Goal: Find specific page/section: Locate item on page

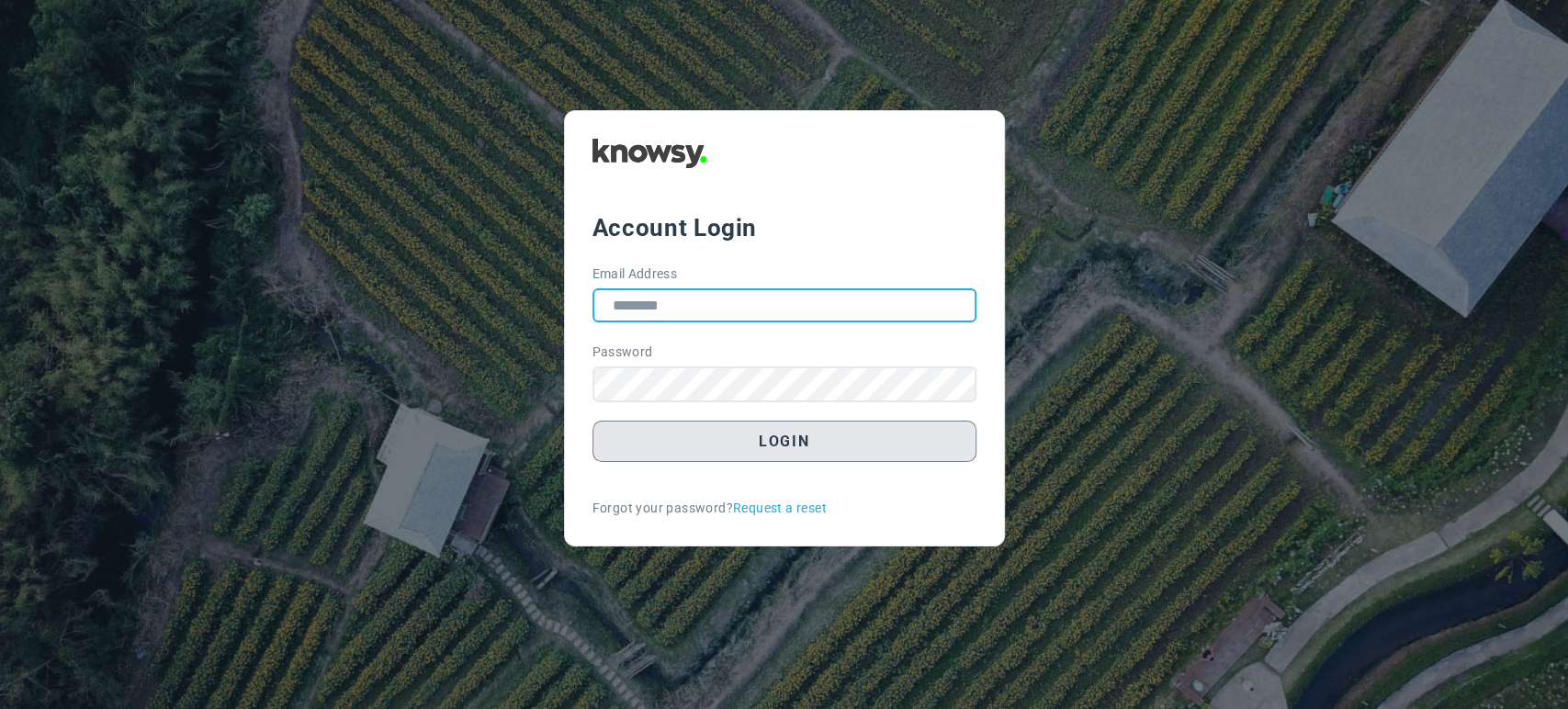
type input "**********"
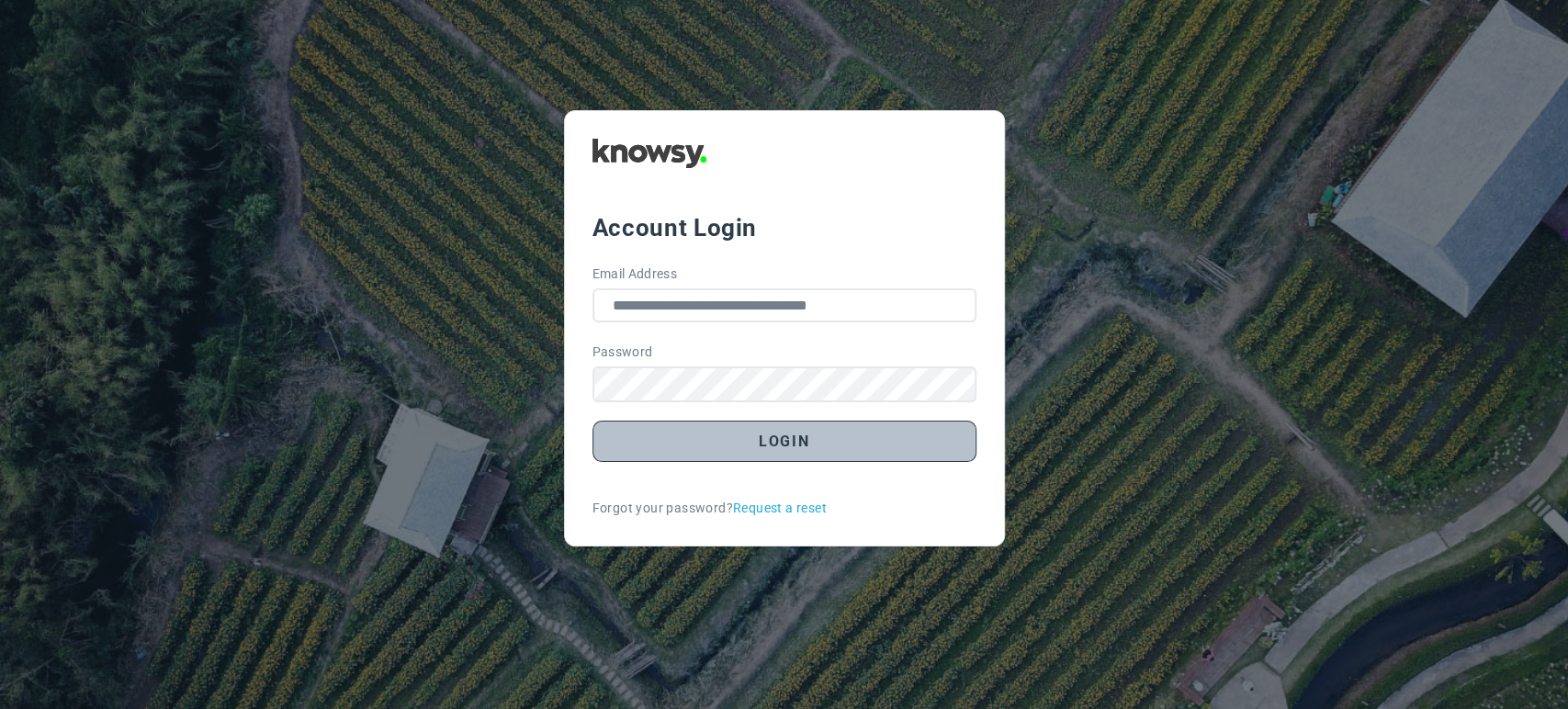
click at [771, 454] on button "Login" at bounding box center [784, 441] width 384 height 42
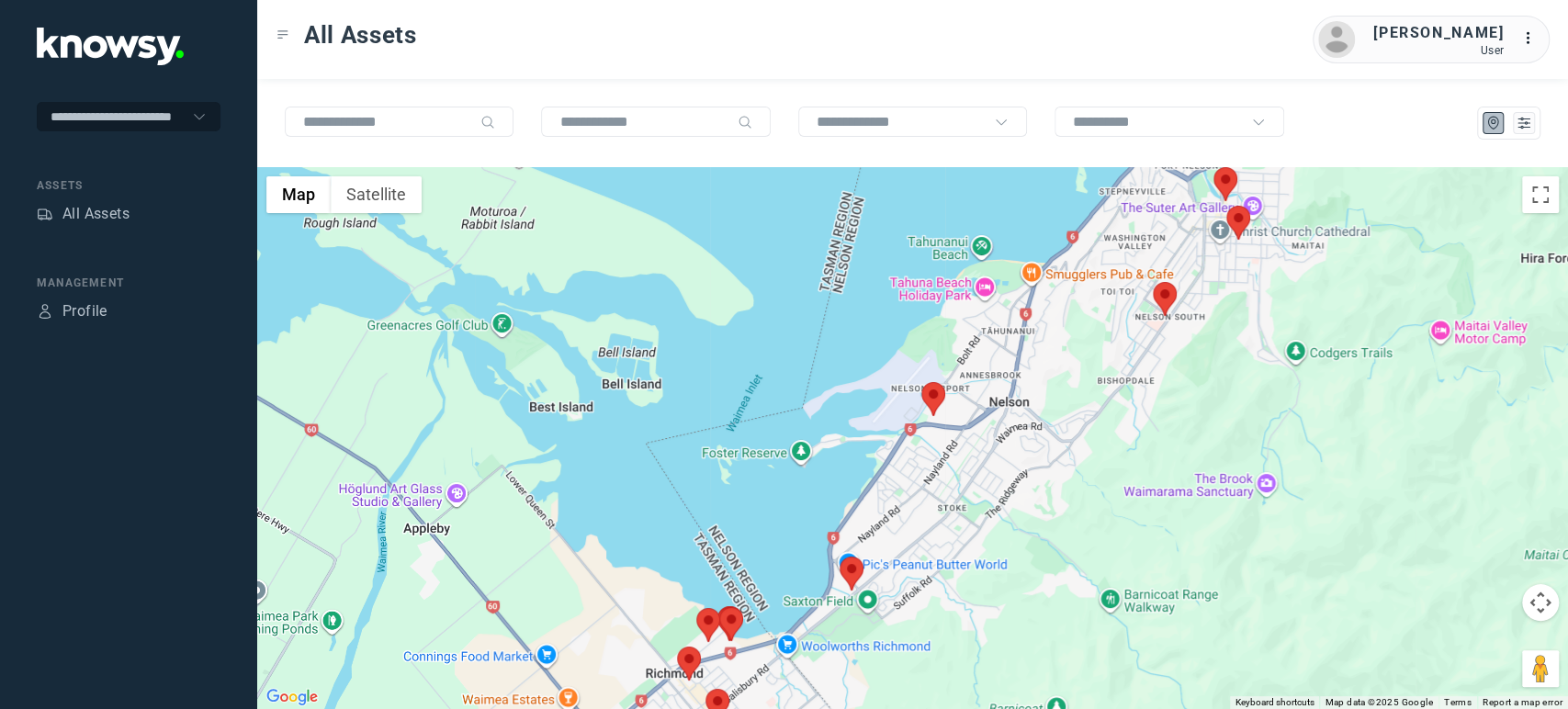
drag, startPoint x: 985, startPoint y: 597, endPoint x: 821, endPoint y: 682, distance: 184.7
click at [821, 682] on div at bounding box center [913, 438] width 1311 height 542
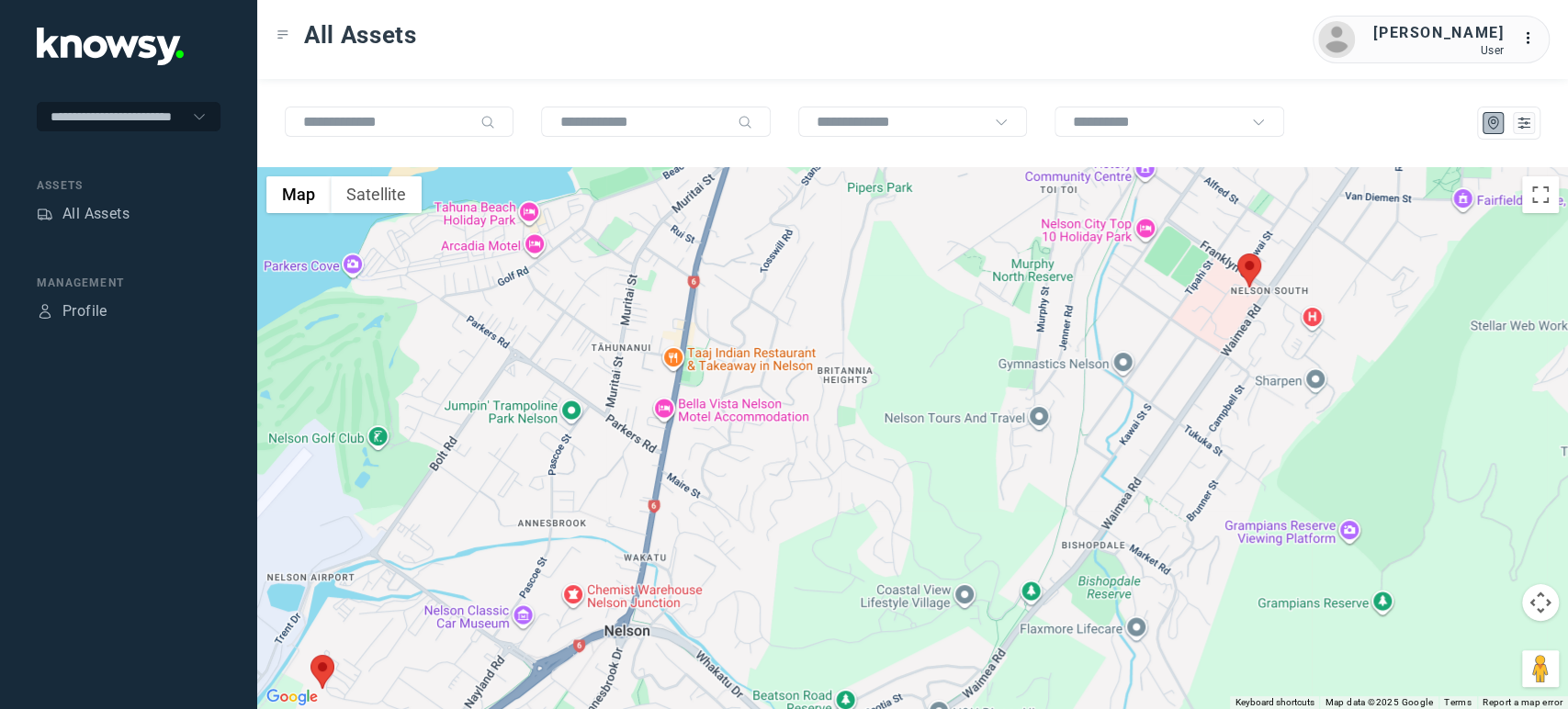
drag, startPoint x: 1091, startPoint y: 548, endPoint x: 1219, endPoint y: 293, distance: 285.3
click at [1212, 303] on div at bounding box center [913, 438] width 1311 height 542
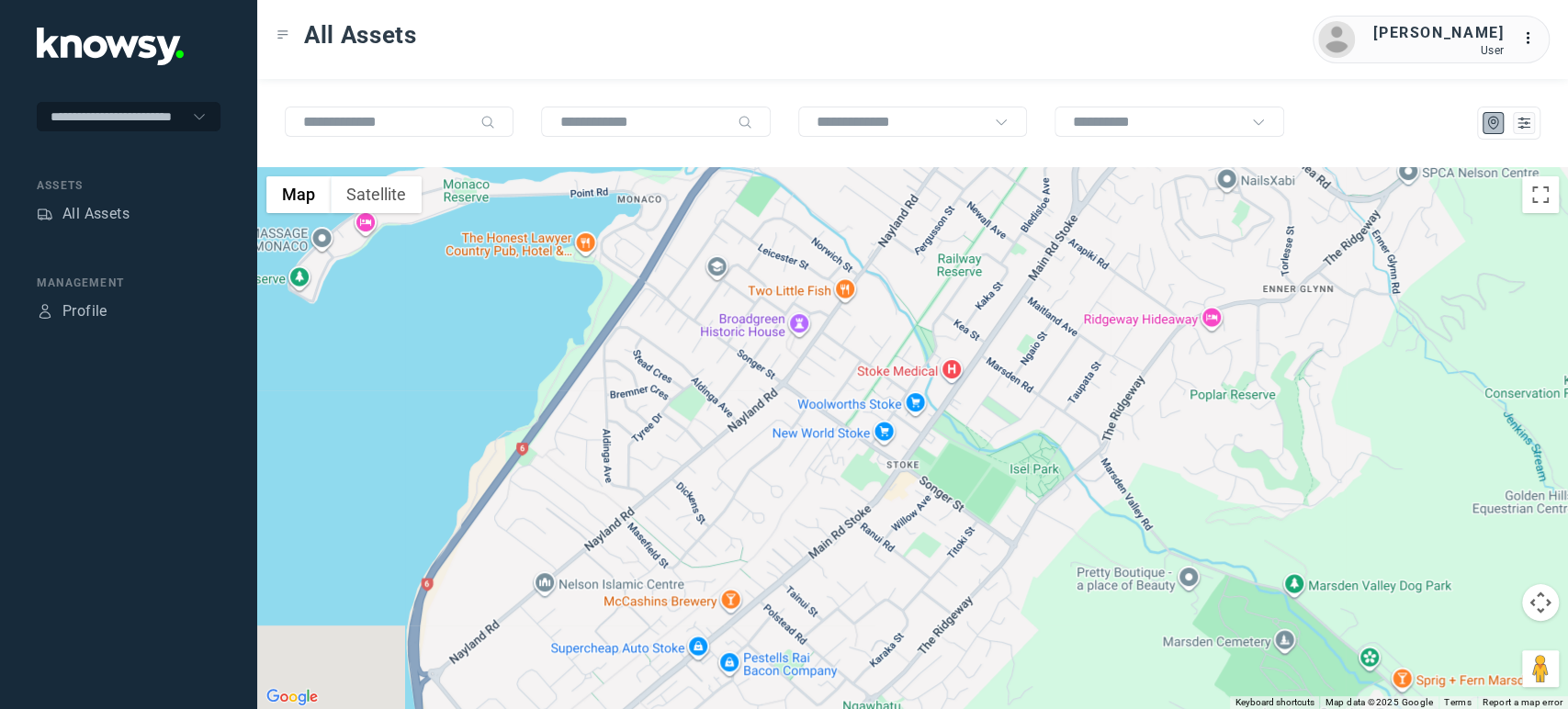
drag, startPoint x: 1008, startPoint y: 343, endPoint x: 1185, endPoint y: 382, distance: 181.2
click at [1185, 382] on div at bounding box center [913, 438] width 1311 height 542
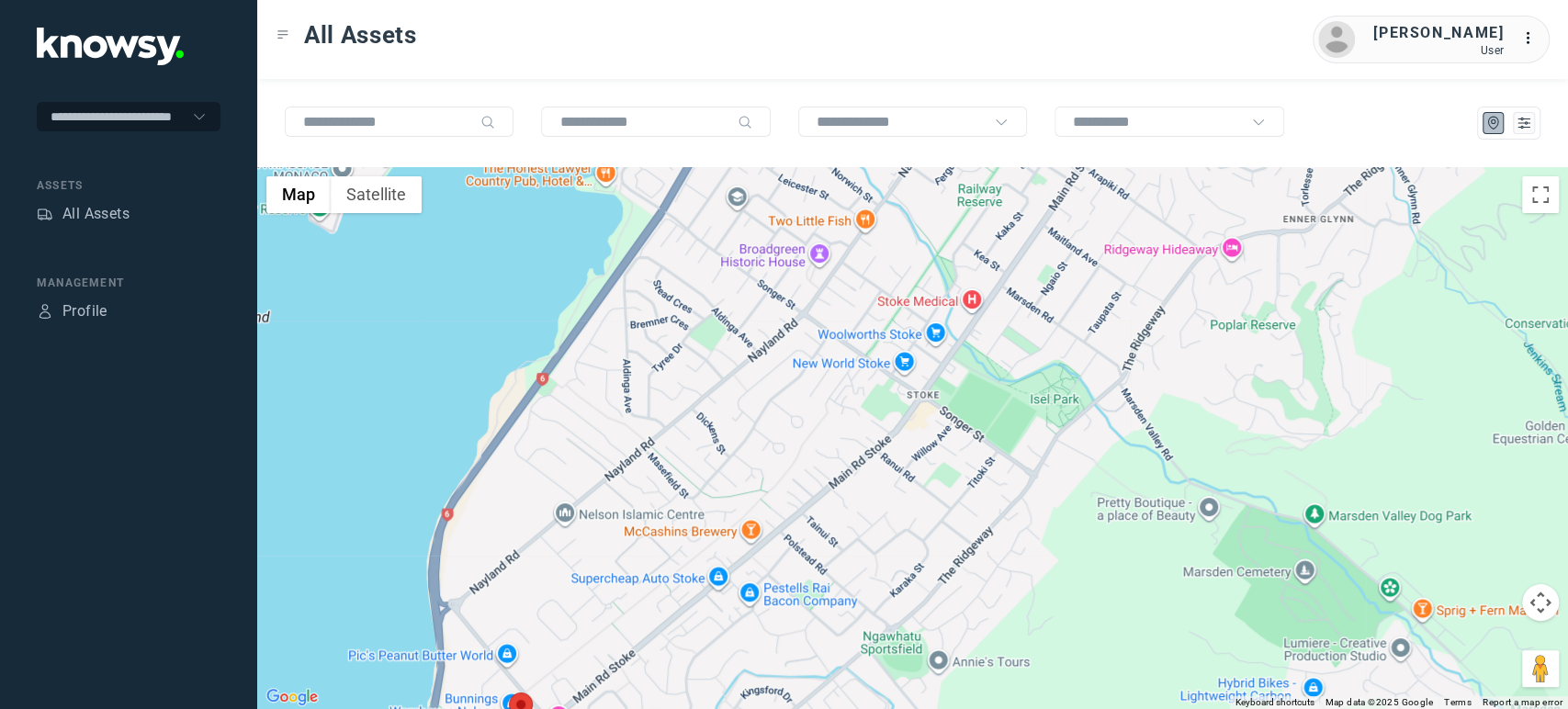
drag, startPoint x: 904, startPoint y: 561, endPoint x: 955, endPoint y: 354, distance: 213.2
click at [955, 354] on div at bounding box center [913, 438] width 1311 height 542
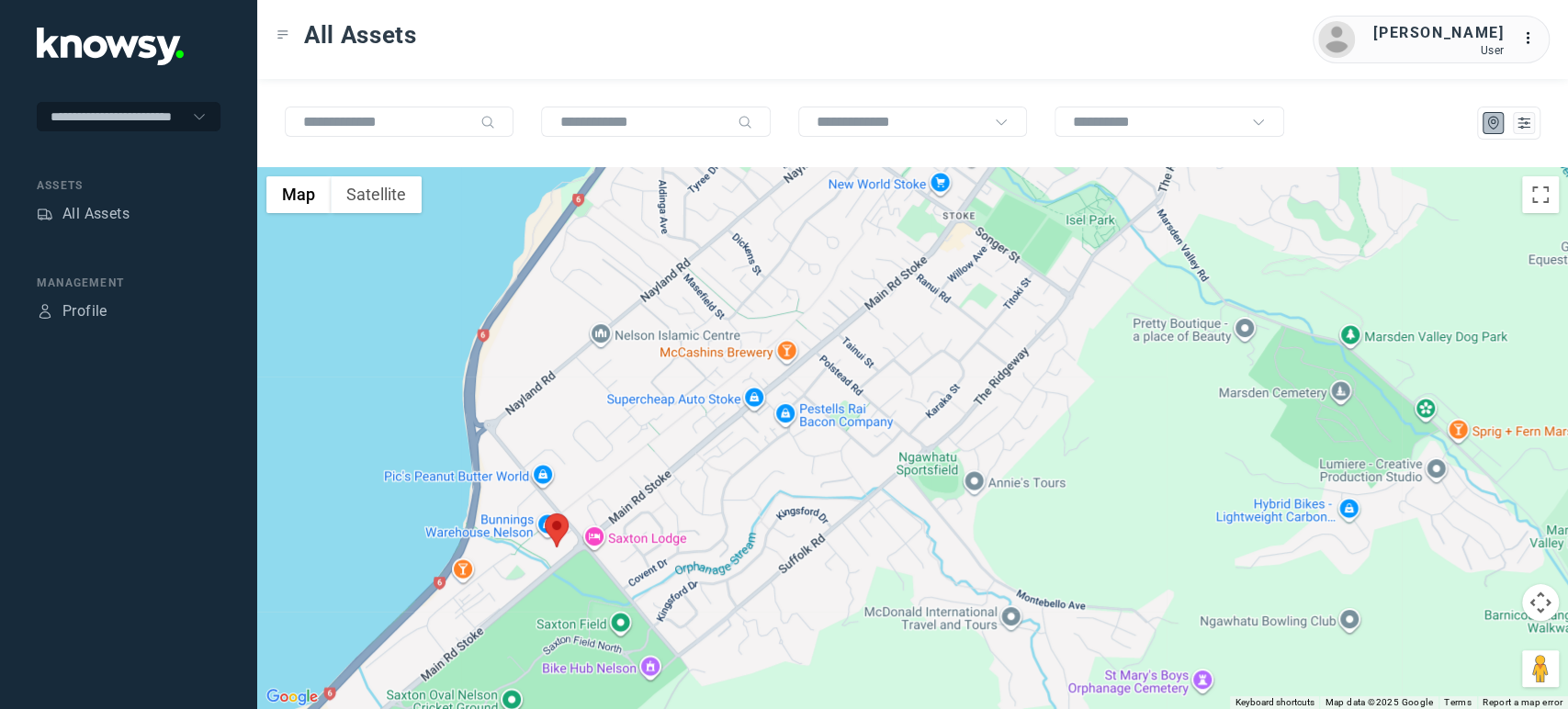
drag, startPoint x: 724, startPoint y: 512, endPoint x: 804, endPoint y: 318, distance: 209.8
click at [804, 318] on div at bounding box center [913, 438] width 1311 height 542
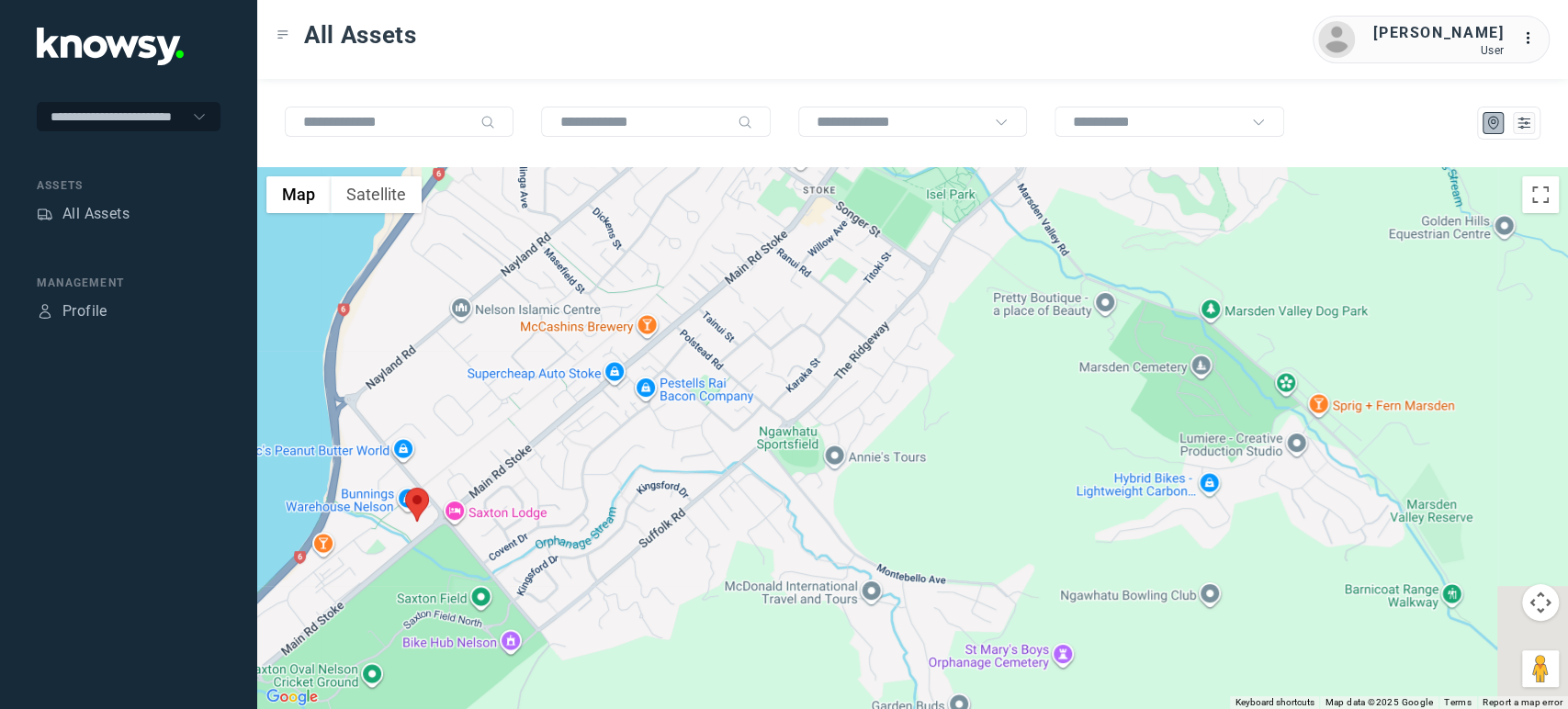
drag, startPoint x: 698, startPoint y: 473, endPoint x: 662, endPoint y: 496, distance: 42.7
click at [662, 496] on div at bounding box center [913, 438] width 1311 height 542
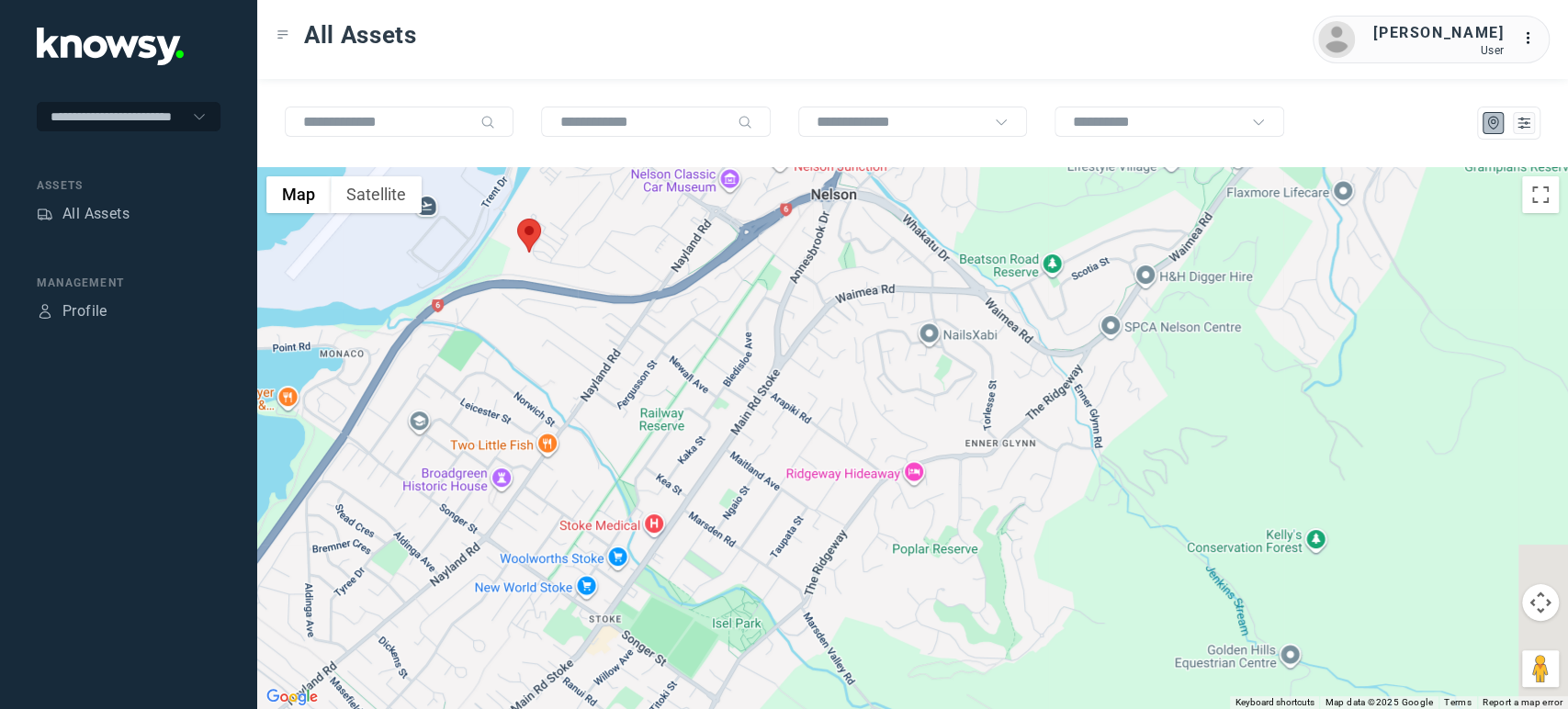
drag, startPoint x: 918, startPoint y: 244, endPoint x: 830, endPoint y: 599, distance: 365.7
click at [830, 599] on div at bounding box center [913, 438] width 1311 height 542
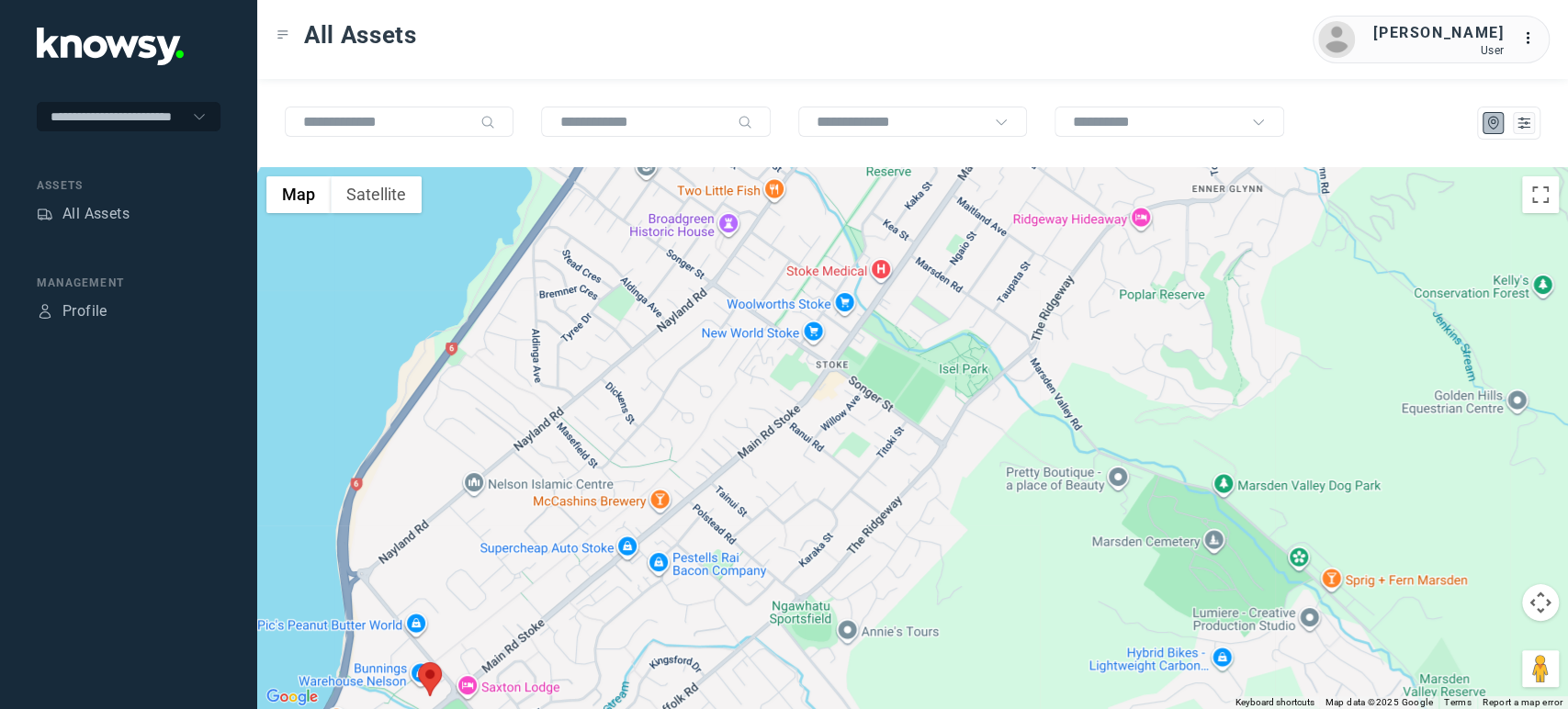
drag, startPoint x: 722, startPoint y: 527, endPoint x: 970, endPoint y: 218, distance: 396.2
click at [969, 219] on div at bounding box center [913, 438] width 1311 height 542
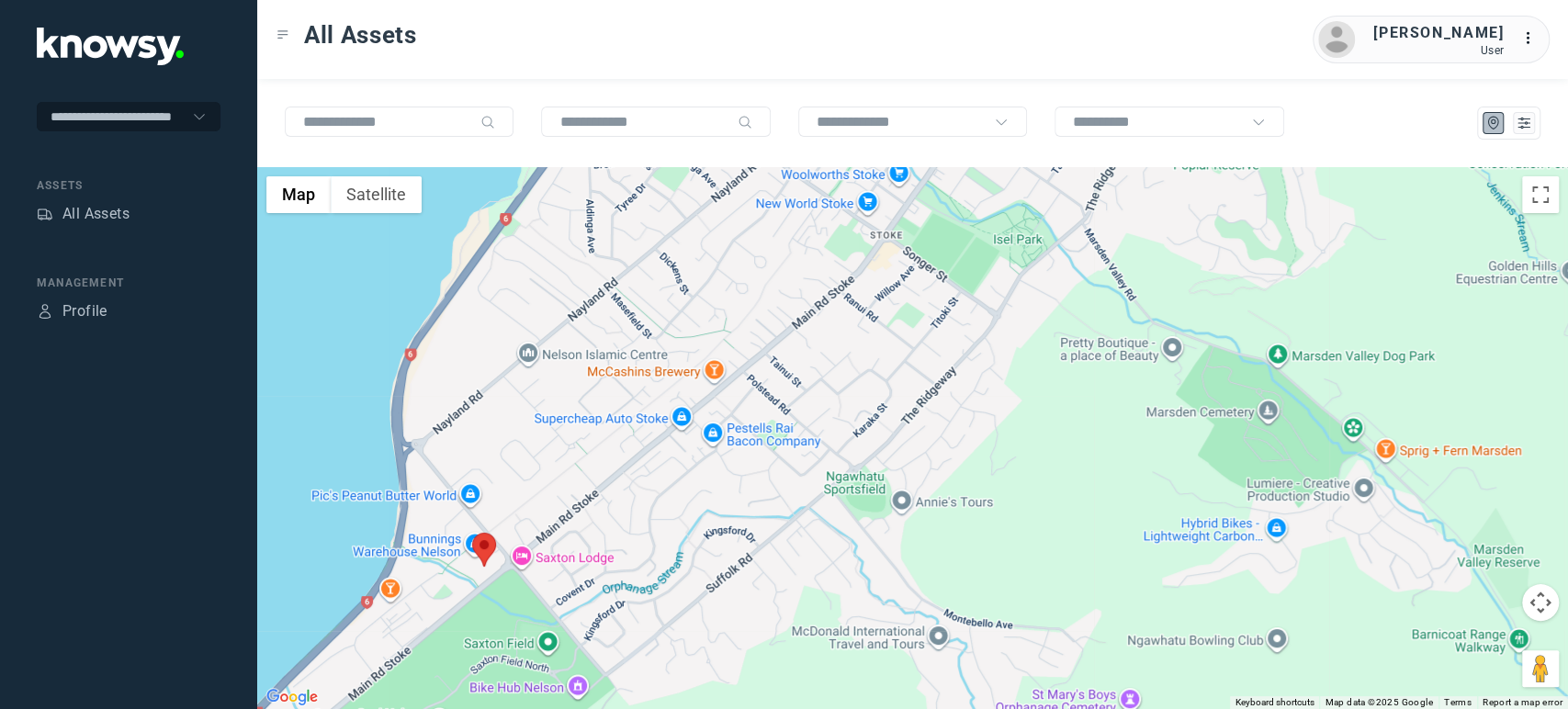
drag, startPoint x: 870, startPoint y: 311, endPoint x: 713, endPoint y: 471, distance: 224.2
click at [724, 471] on div at bounding box center [913, 438] width 1311 height 542
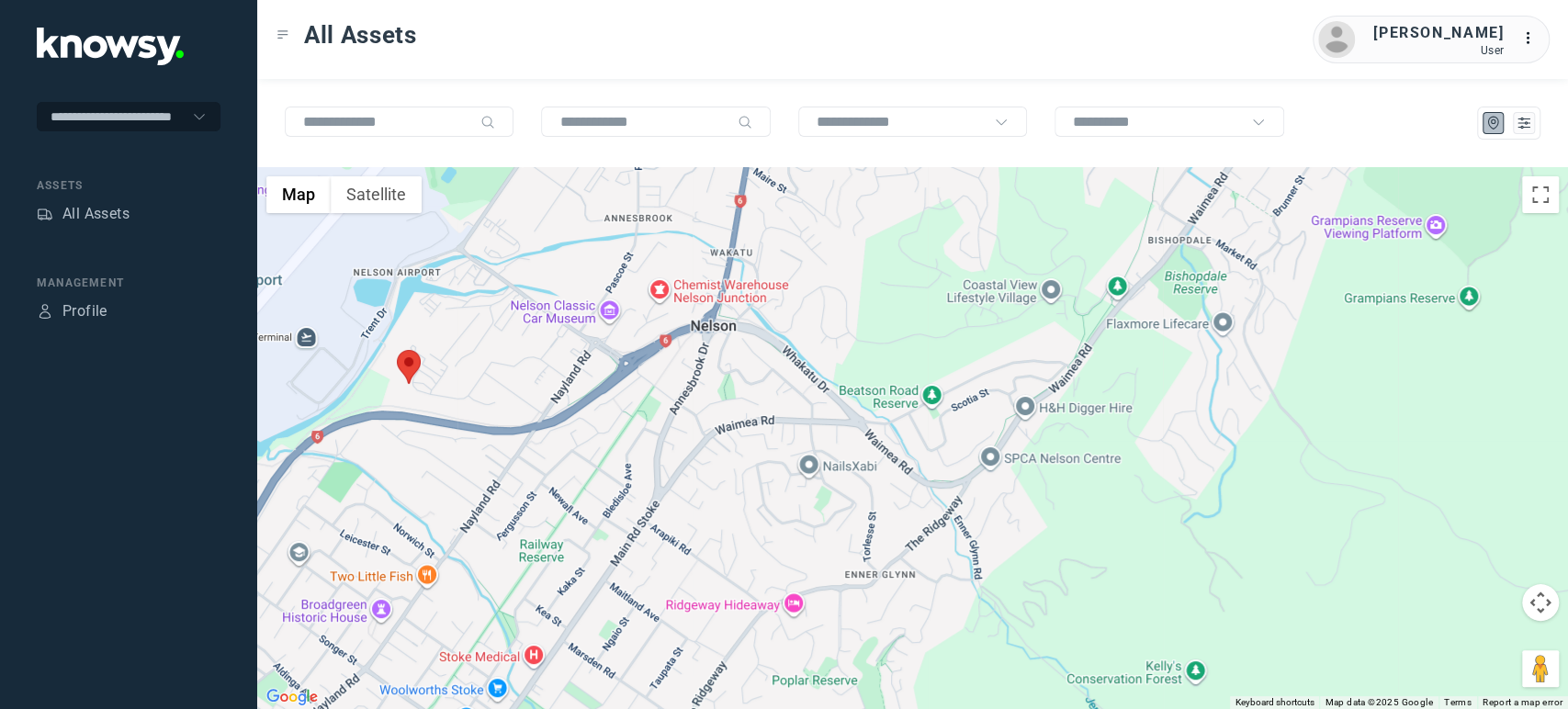
drag, startPoint x: 842, startPoint y: 303, endPoint x: 724, endPoint y: 550, distance: 273.7
click at [724, 550] on div at bounding box center [913, 438] width 1311 height 542
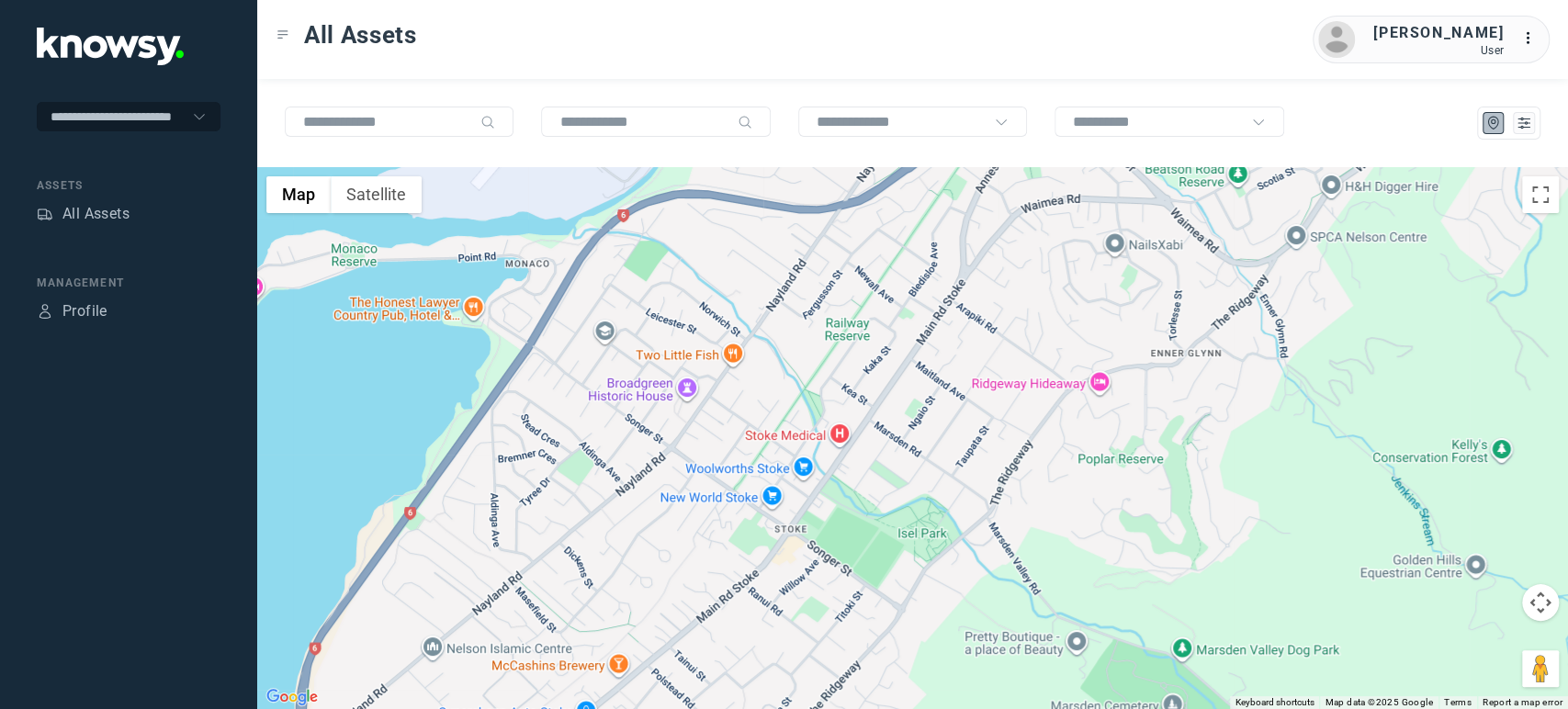
drag, startPoint x: 716, startPoint y: 547, endPoint x: 1050, endPoint y: 284, distance: 425.1
click at [1050, 284] on div at bounding box center [913, 438] width 1311 height 542
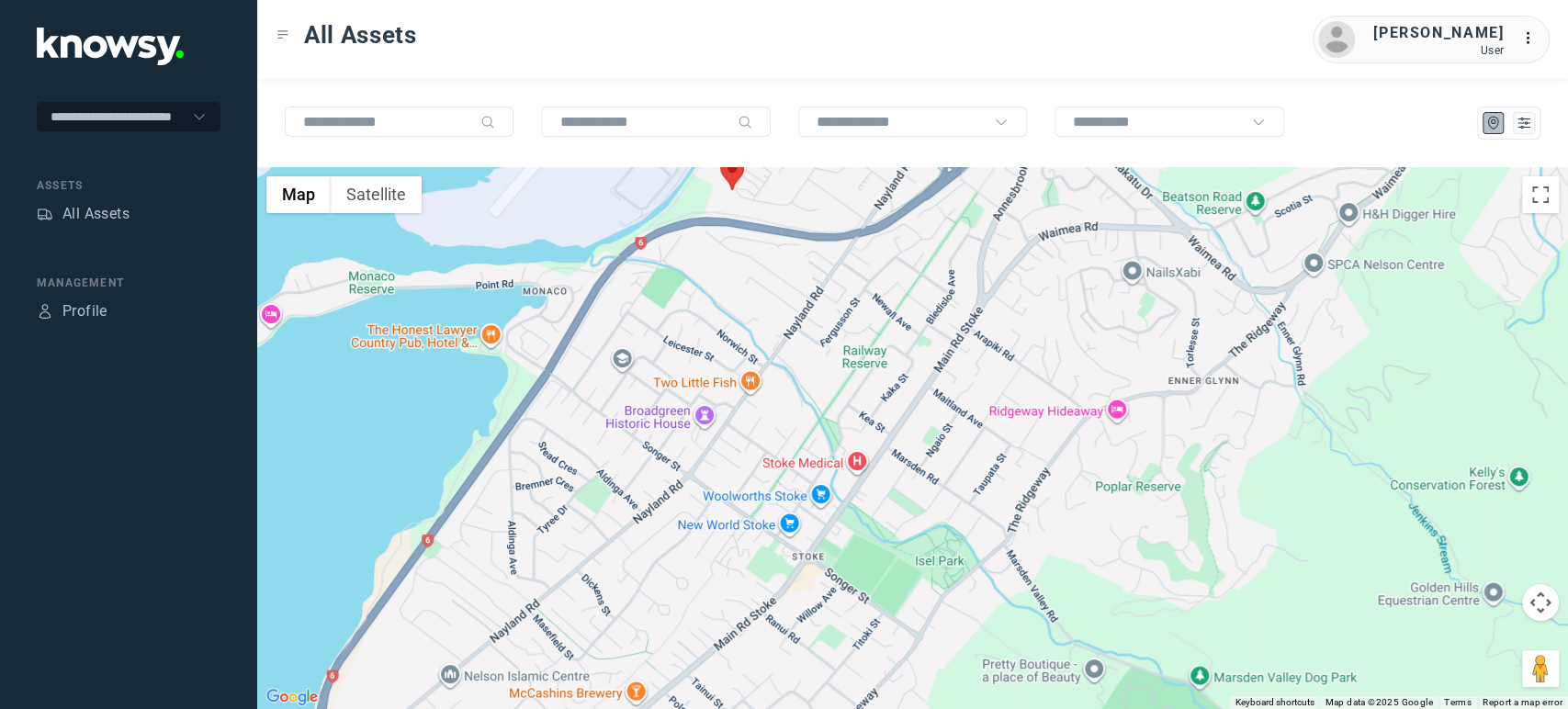
drag, startPoint x: 910, startPoint y: 403, endPoint x: 1044, endPoint y: 551, distance: 199.6
click at [1044, 551] on div at bounding box center [913, 438] width 1311 height 542
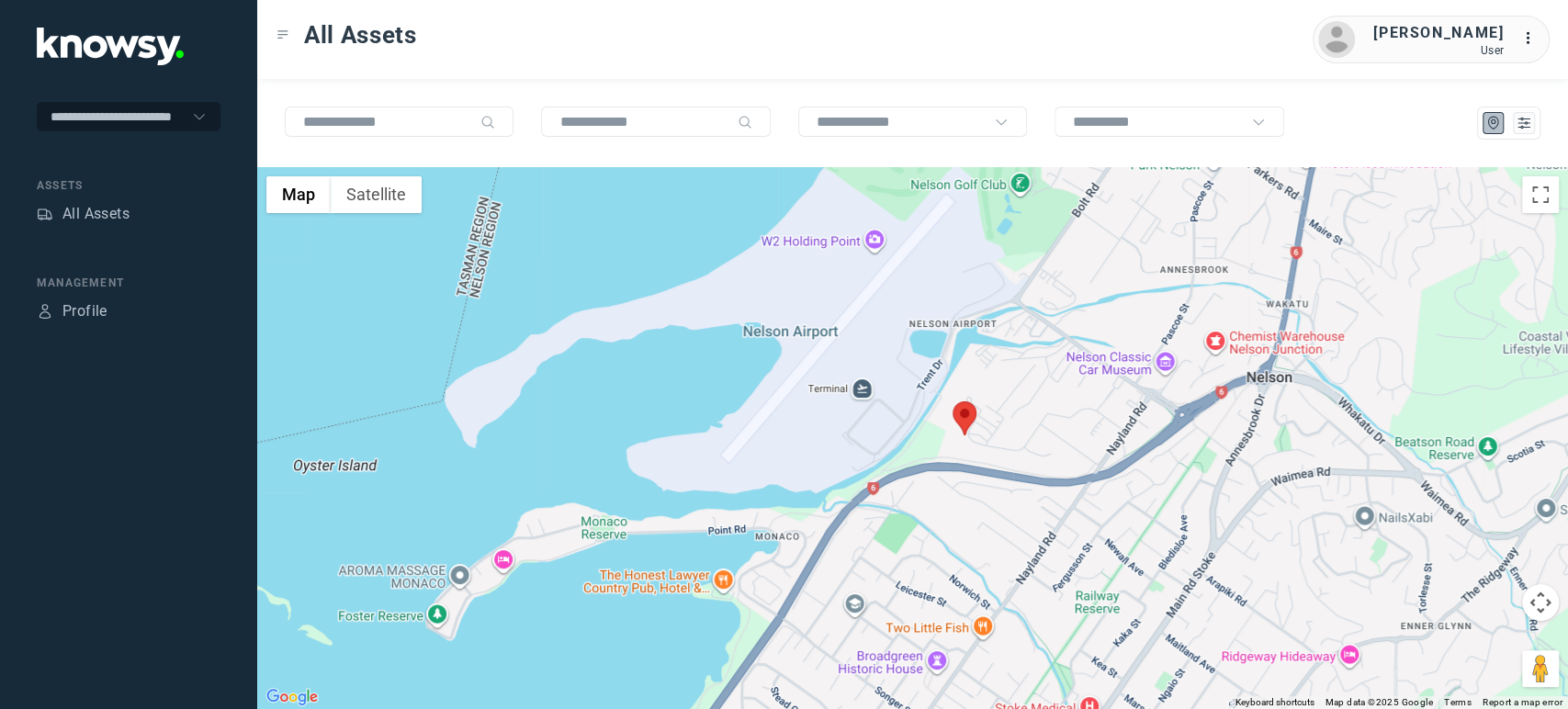
click at [952, 401] on area at bounding box center [952, 401] width 0 height 0
drag, startPoint x: 1010, startPoint y: 514, endPoint x: 1072, endPoint y: 58, distance: 460.2
click at [1072, 58] on div "All Assets Fergus Moffatt User ... ← Move left → Move right ↑ Move up ↓ Move do…" at bounding box center [913, 354] width 1311 height 709
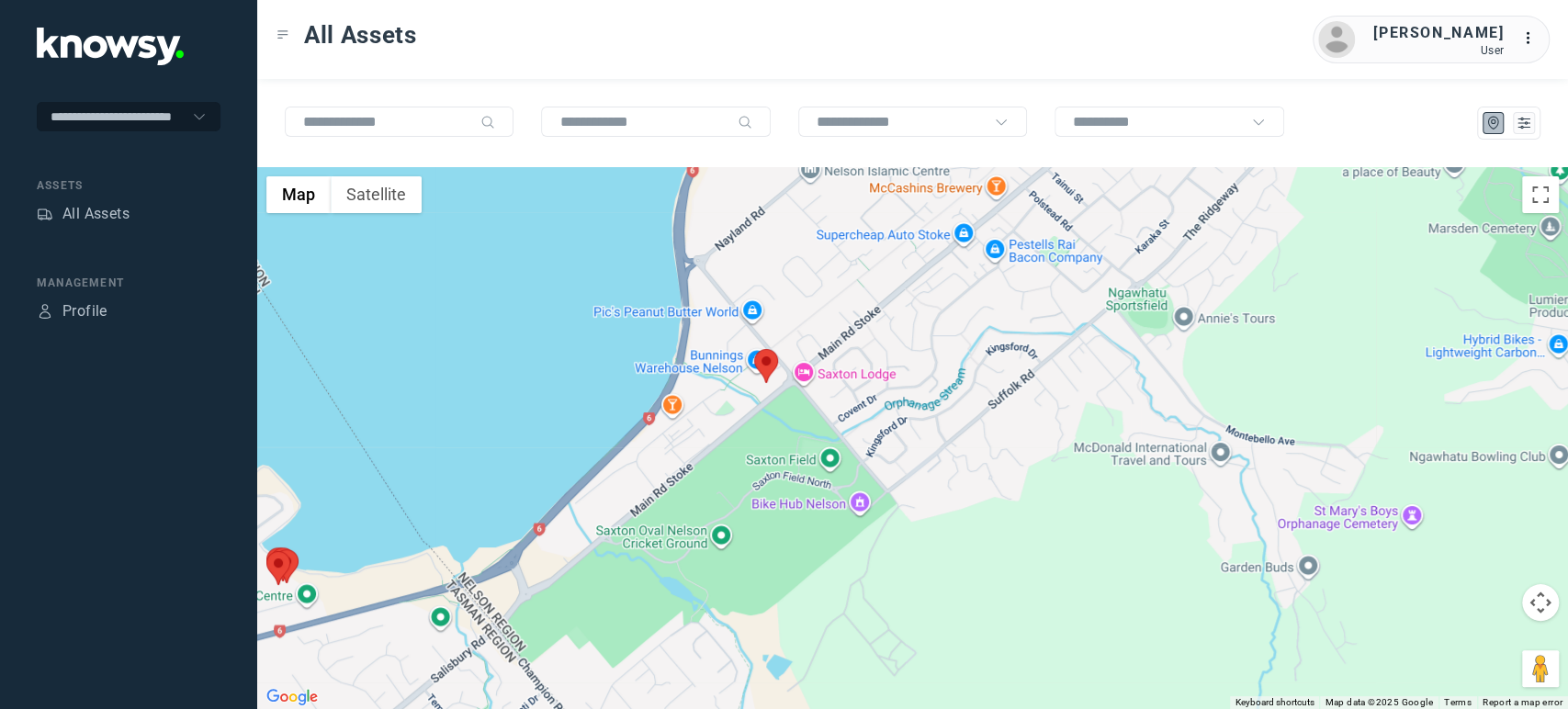
click at [754, 349] on area at bounding box center [754, 349] width 0 height 0
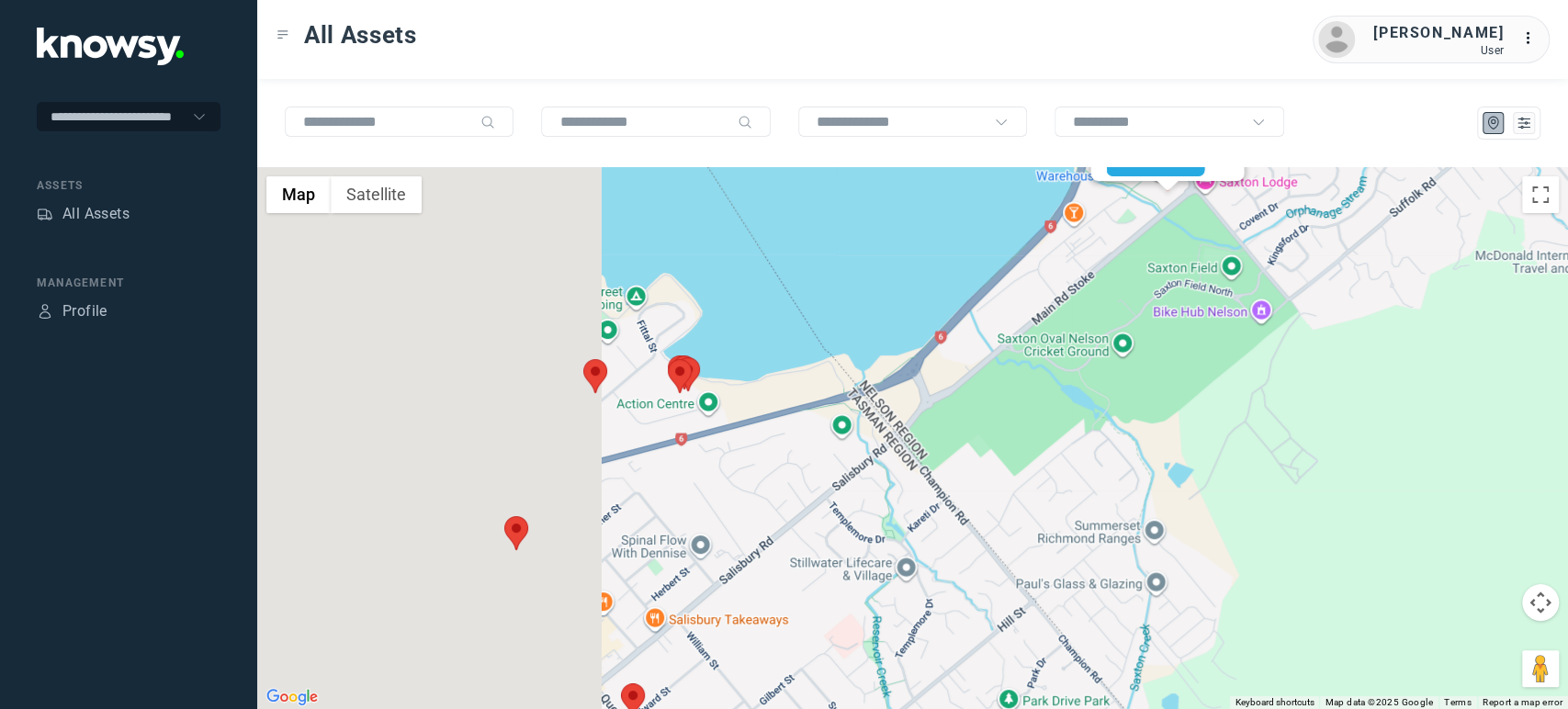
drag, startPoint x: 679, startPoint y: 438, endPoint x: 1101, endPoint y: 221, distance: 474.5
click at [1101, 221] on div "Liam J Client ID #NDD219 View Asset" at bounding box center [913, 438] width 1311 height 542
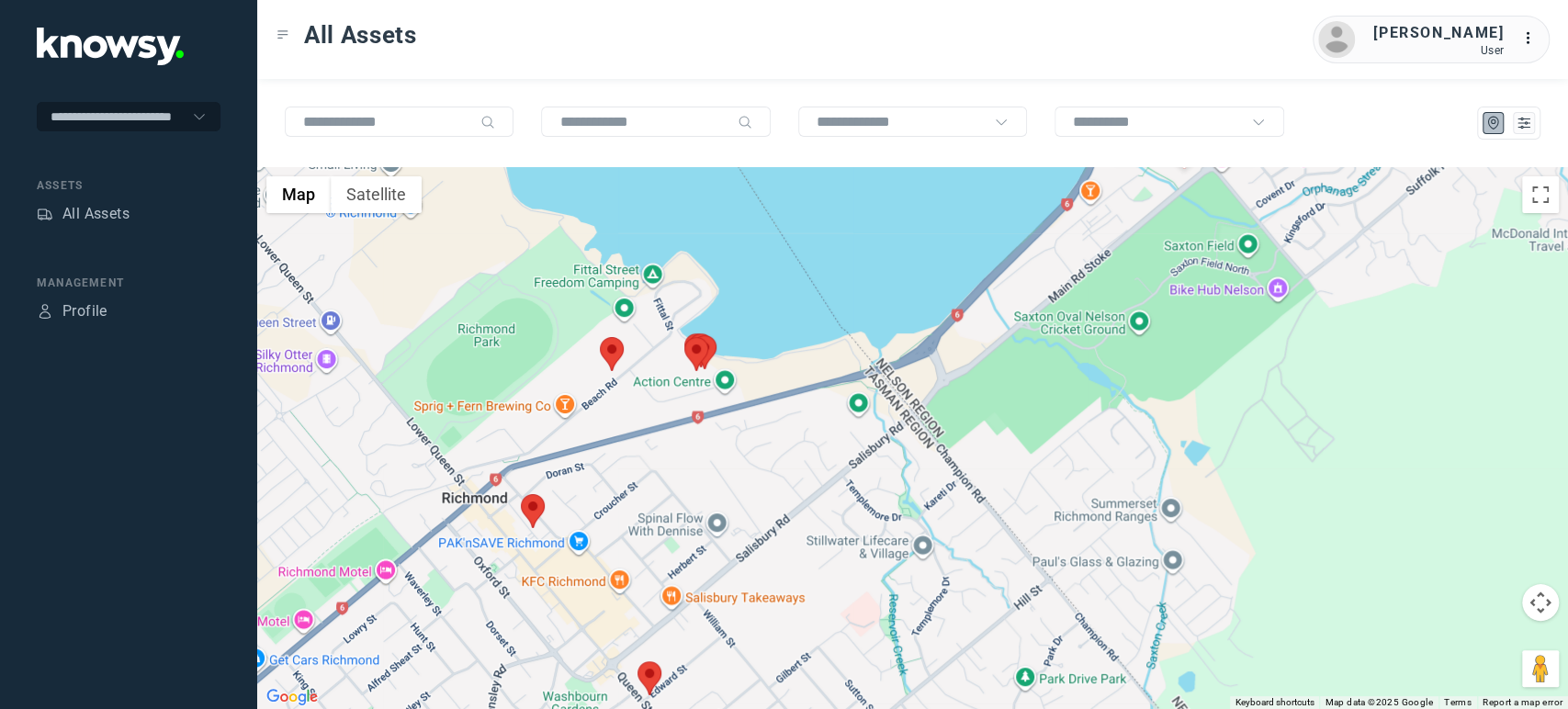
click at [521, 494] on area at bounding box center [521, 494] width 0 height 0
drag, startPoint x: 959, startPoint y: 393, endPoint x: 898, endPoint y: 508, distance: 130.2
click at [899, 508] on div "Liam J Client ID #NDD219 View Asset" at bounding box center [913, 438] width 1311 height 542
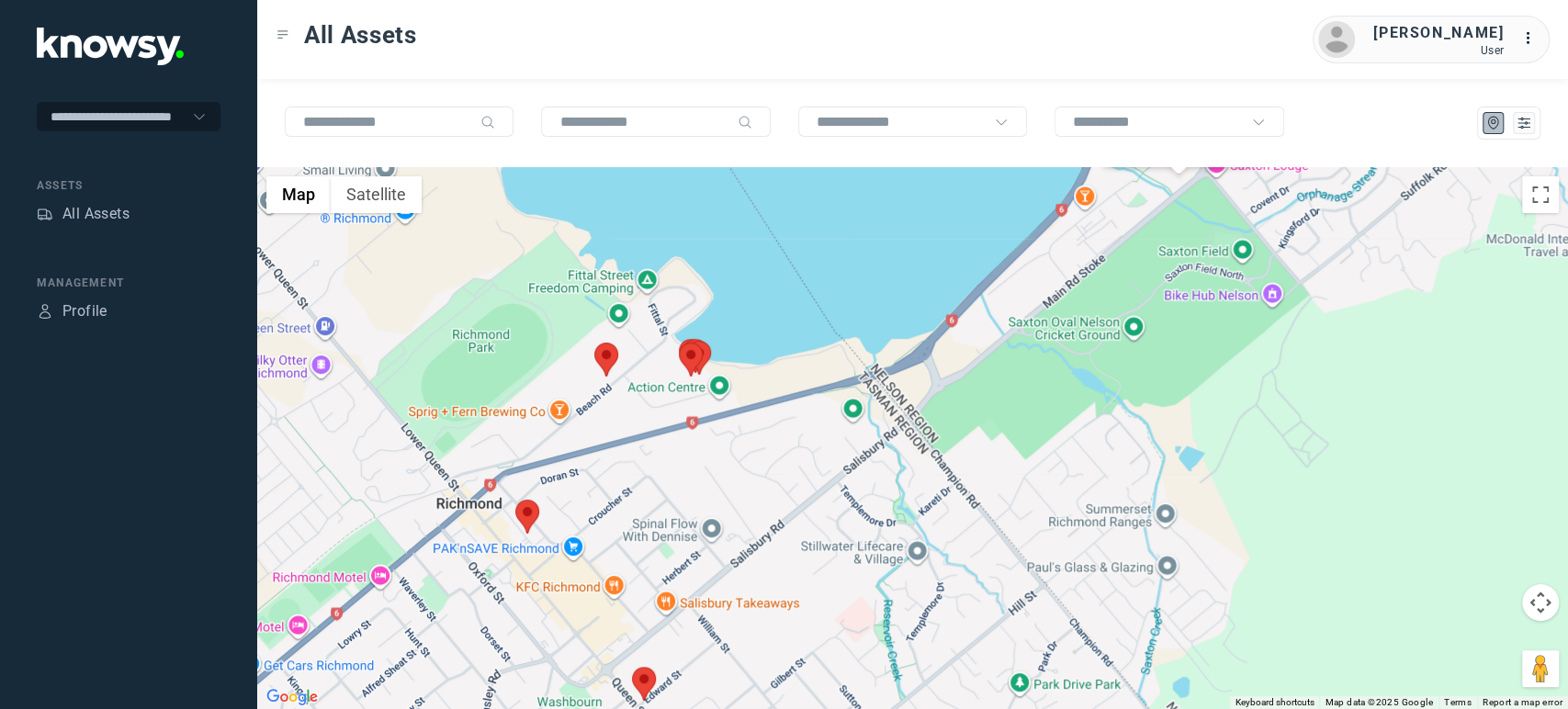
drag, startPoint x: 1146, startPoint y: 224, endPoint x: 976, endPoint y: 433, distance: 269.4
click at [976, 433] on div "Liam J Client ID #NDD219 View Asset" at bounding box center [913, 438] width 1311 height 542
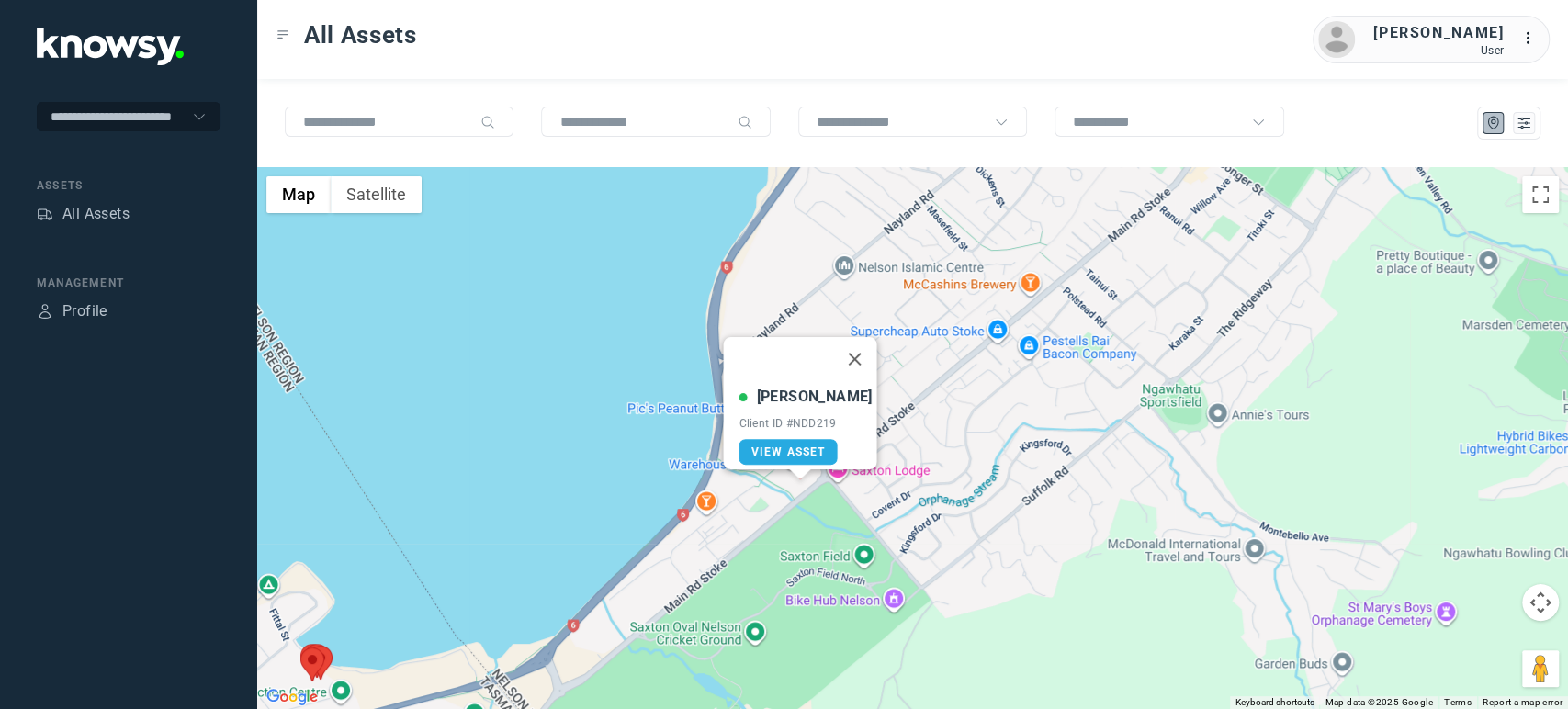
drag, startPoint x: 784, startPoint y: 431, endPoint x: 829, endPoint y: 264, distance: 173.0
click at [829, 264] on div "Liam J Client ID #NDD219 View Asset" at bounding box center [913, 438] width 1311 height 542
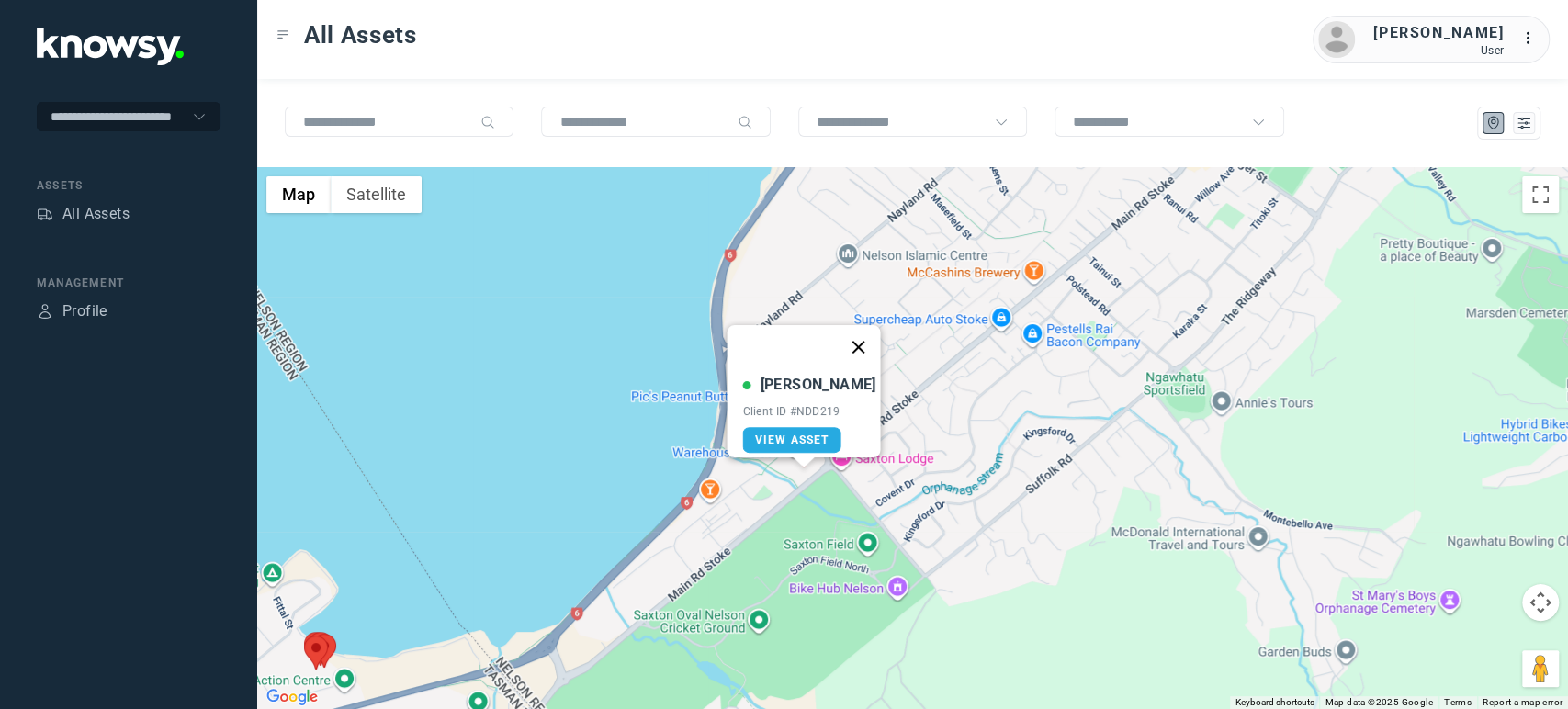
click at [854, 337] on button "Close" at bounding box center [858, 347] width 44 height 44
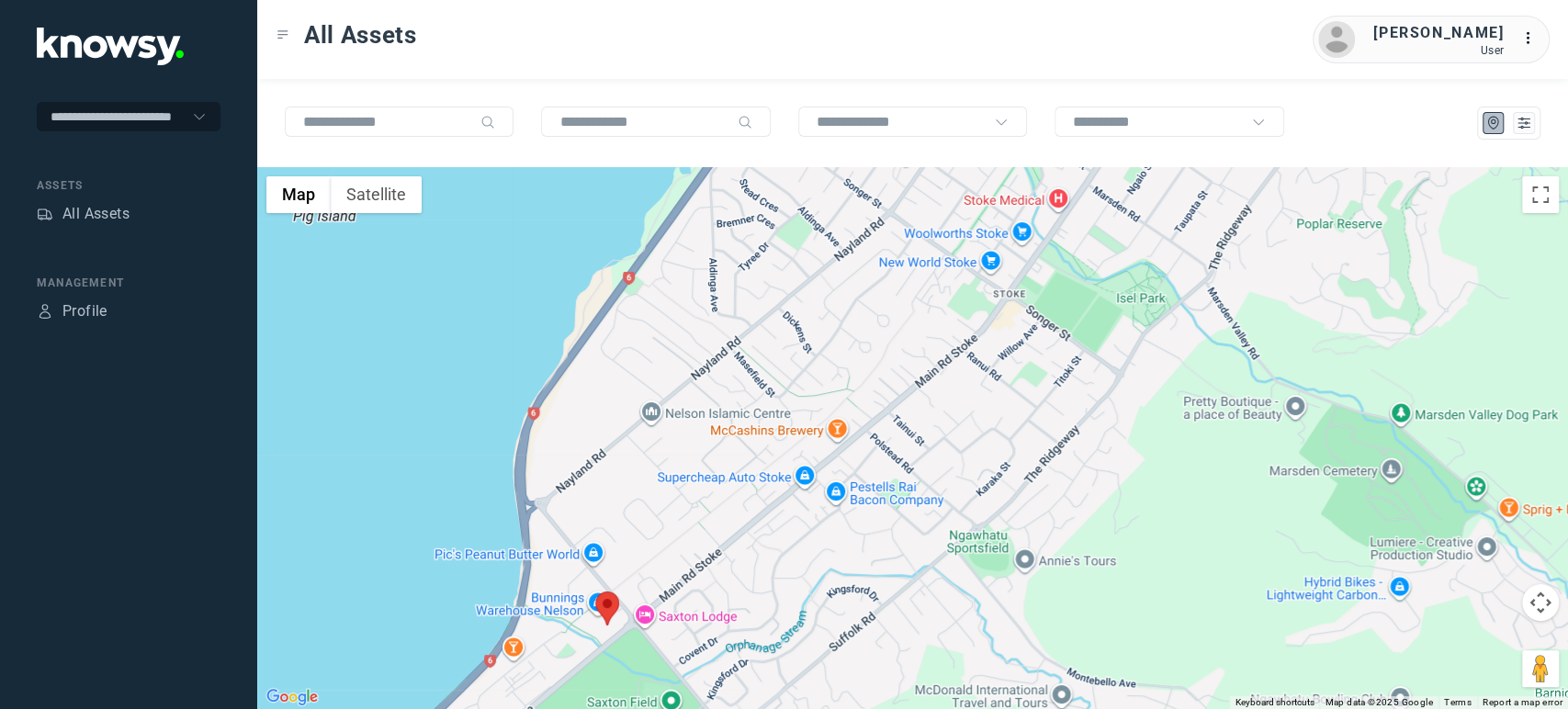
drag, startPoint x: 928, startPoint y: 400, endPoint x: 681, endPoint y: 615, distance: 327.5
click at [681, 615] on div "To navigate, press the arrow keys." at bounding box center [913, 438] width 1311 height 542
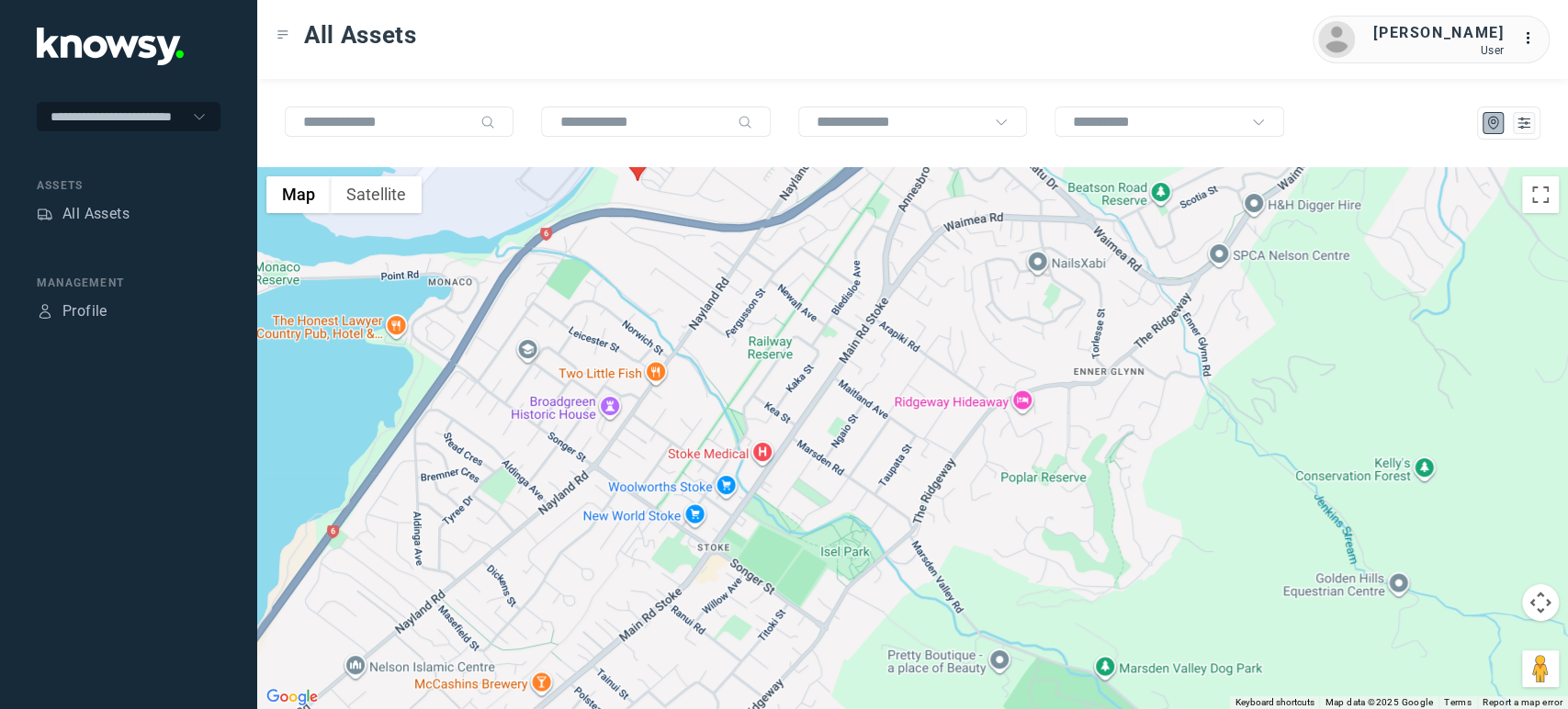
drag, startPoint x: 1021, startPoint y: 354, endPoint x: 772, endPoint y: 562, distance: 324.4
click at [772, 562] on div at bounding box center [913, 438] width 1311 height 542
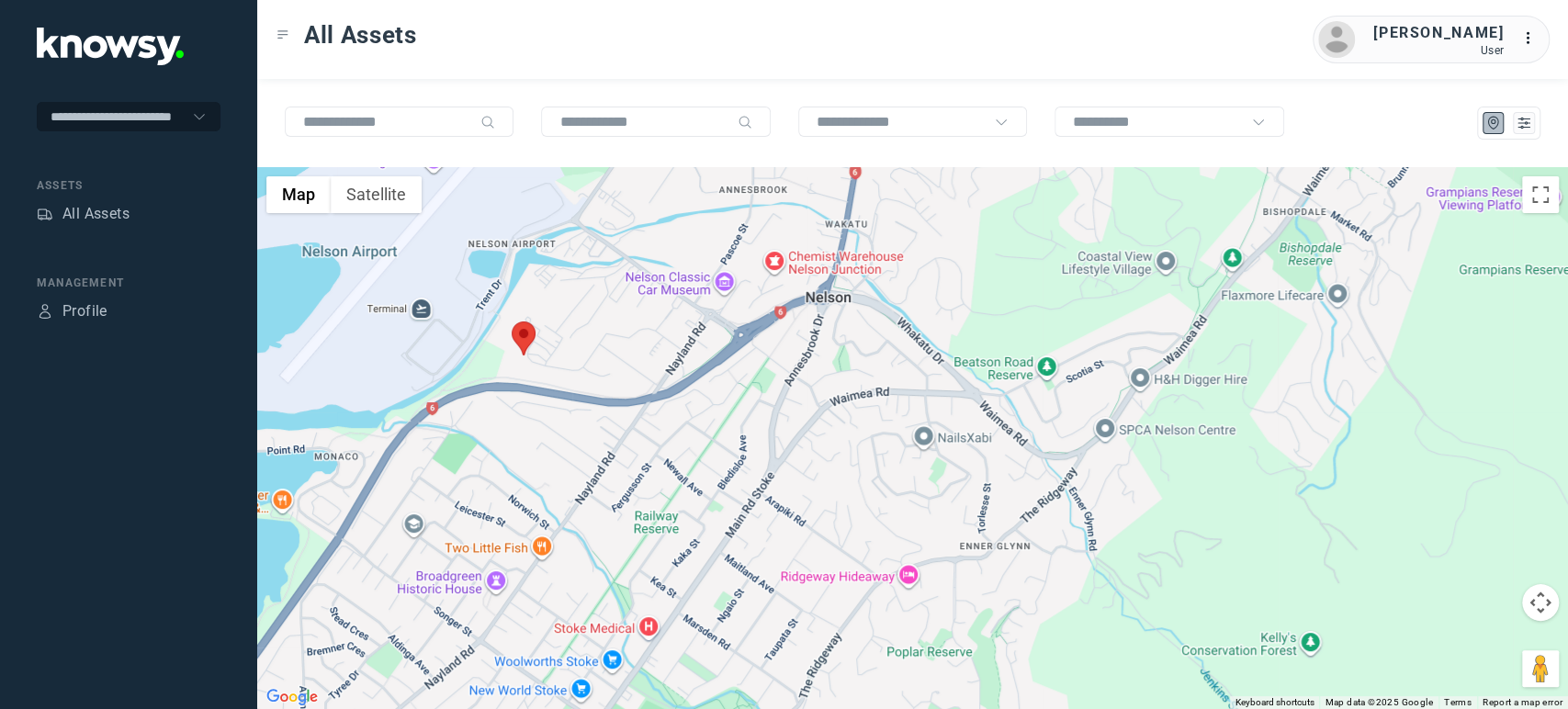
drag, startPoint x: 787, startPoint y: 567, endPoint x: 777, endPoint y: 579, distance: 15.6
click at [777, 579] on div at bounding box center [913, 438] width 1311 height 542
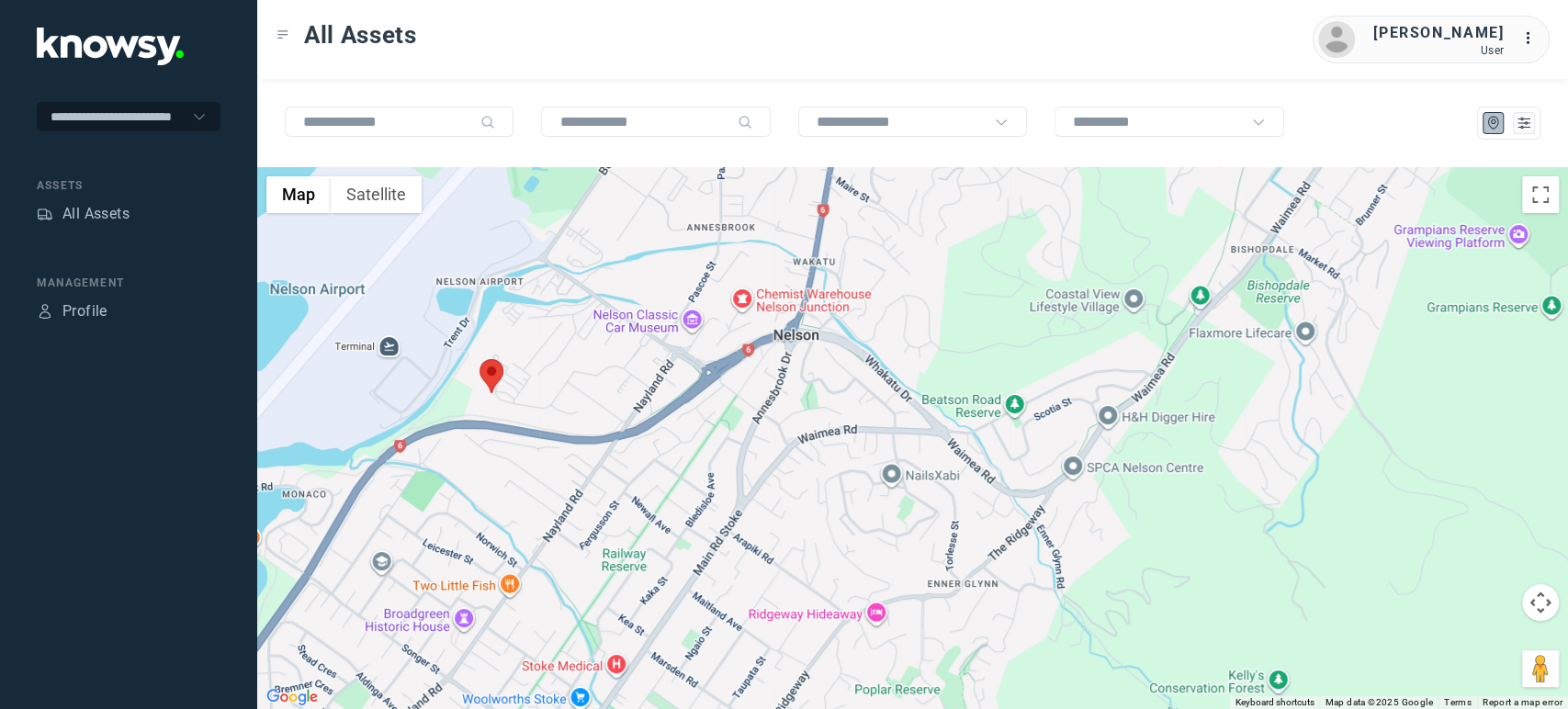
drag, startPoint x: 876, startPoint y: 405, endPoint x: 853, endPoint y: 405, distance: 23.0
click at [869, 407] on div at bounding box center [913, 438] width 1311 height 542
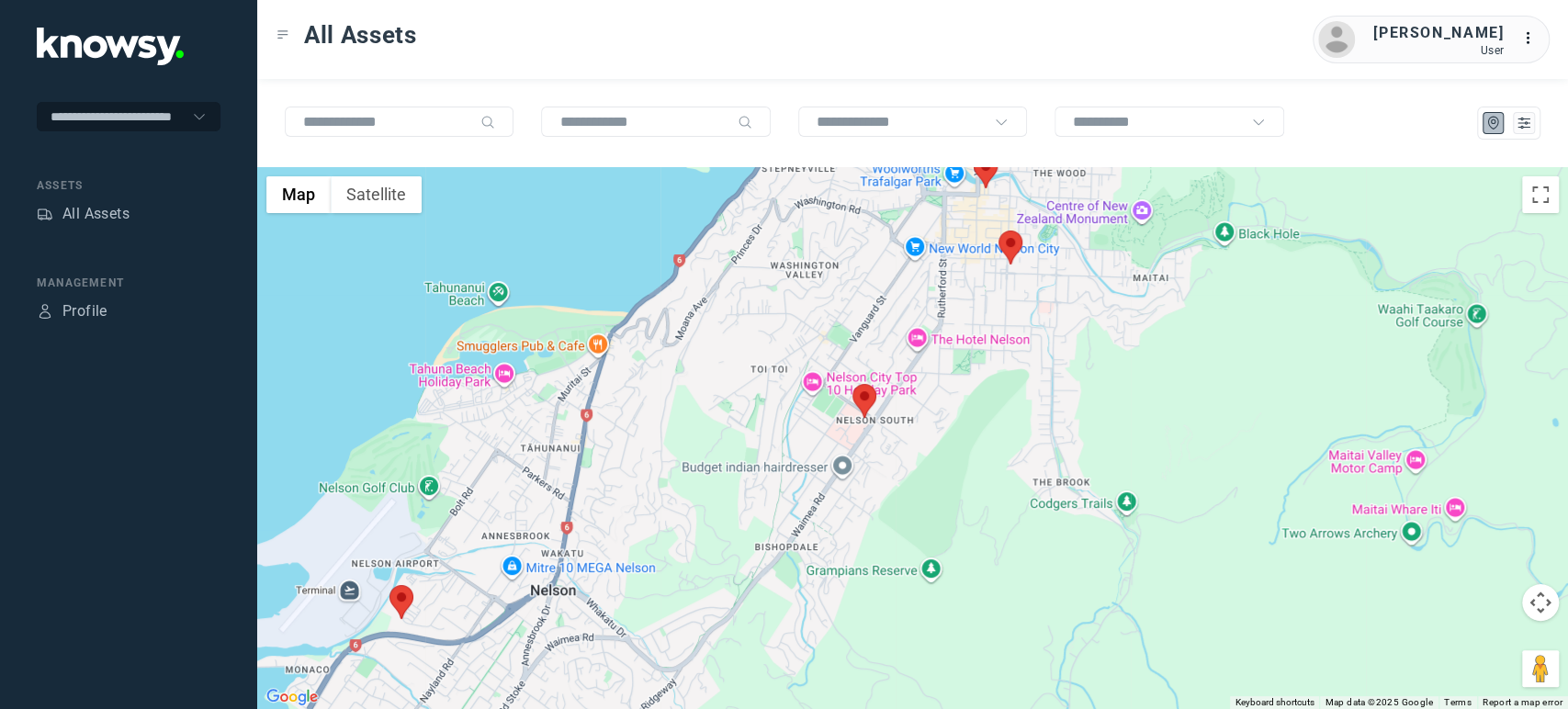
drag, startPoint x: 892, startPoint y: 384, endPoint x: 634, endPoint y: 597, distance: 334.6
click at [634, 597] on div at bounding box center [913, 438] width 1311 height 542
click at [852, 384] on area at bounding box center [852, 384] width 0 height 0
